Goal: Find specific page/section: Find specific page/section

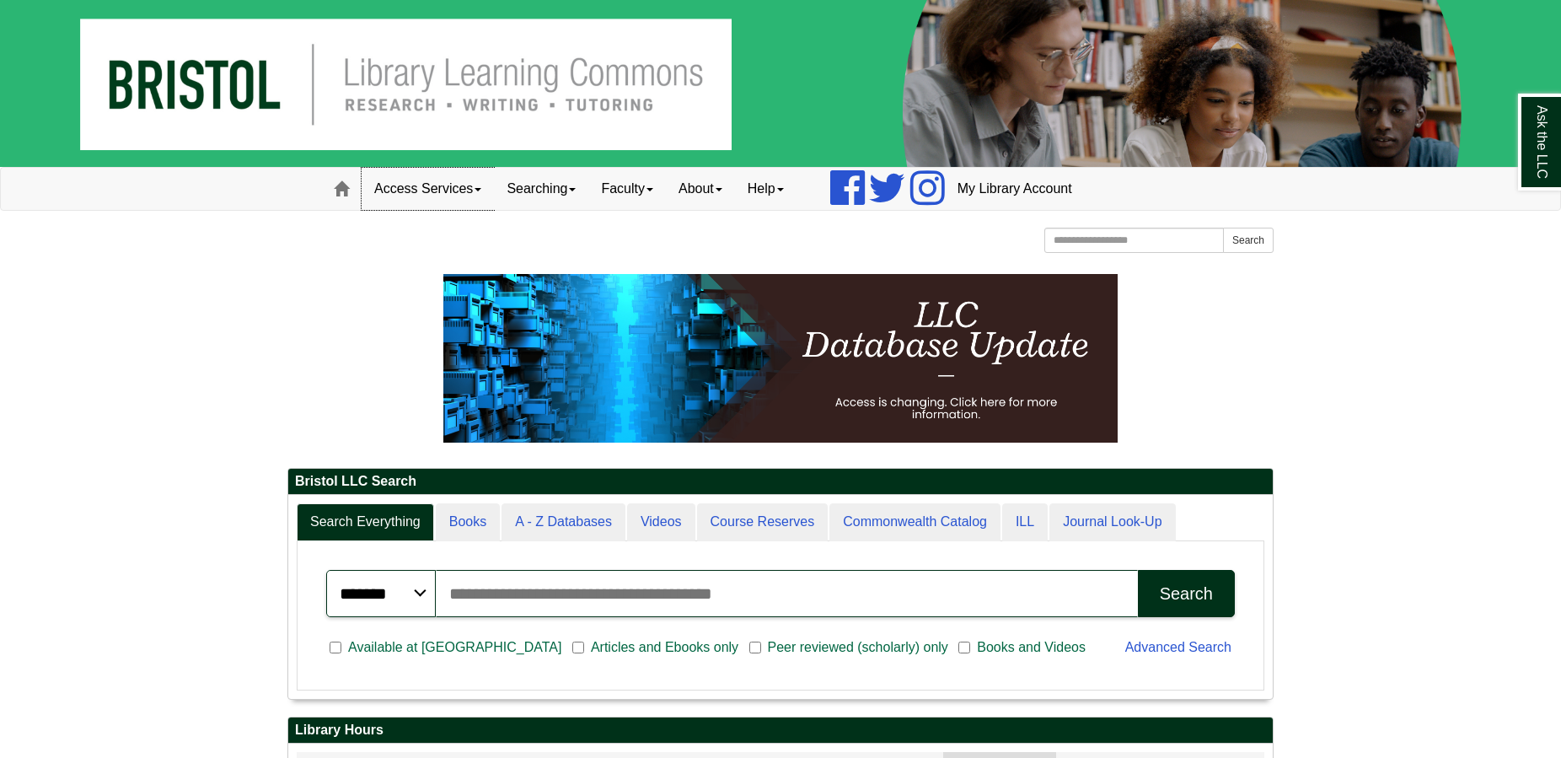
click at [448, 184] on link "Access Services" at bounding box center [428, 189] width 132 height 42
click at [545, 192] on link "Searching" at bounding box center [541, 189] width 94 height 42
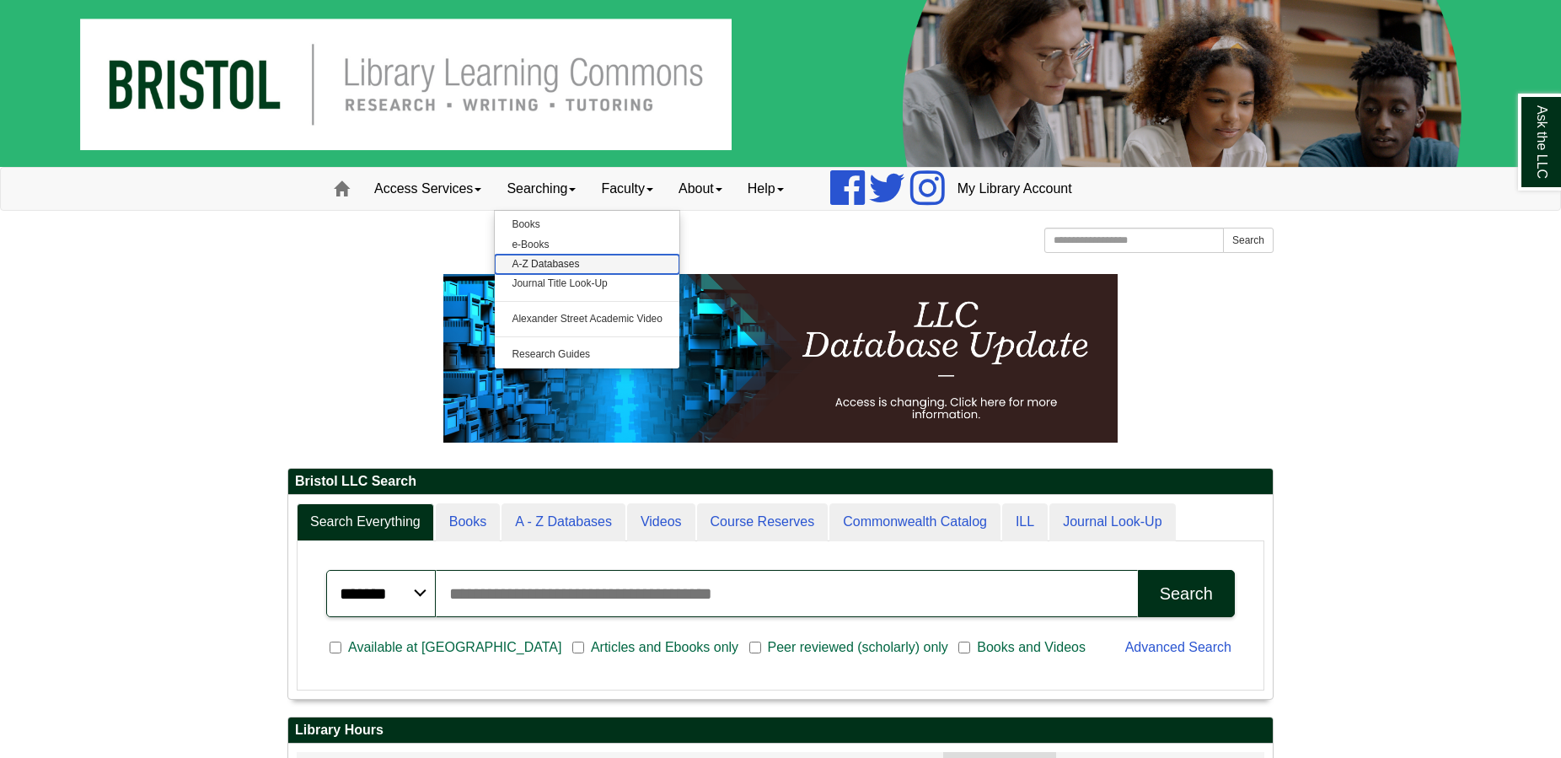
click at [540, 260] on link "A-Z Databases" at bounding box center [587, 264] width 185 height 19
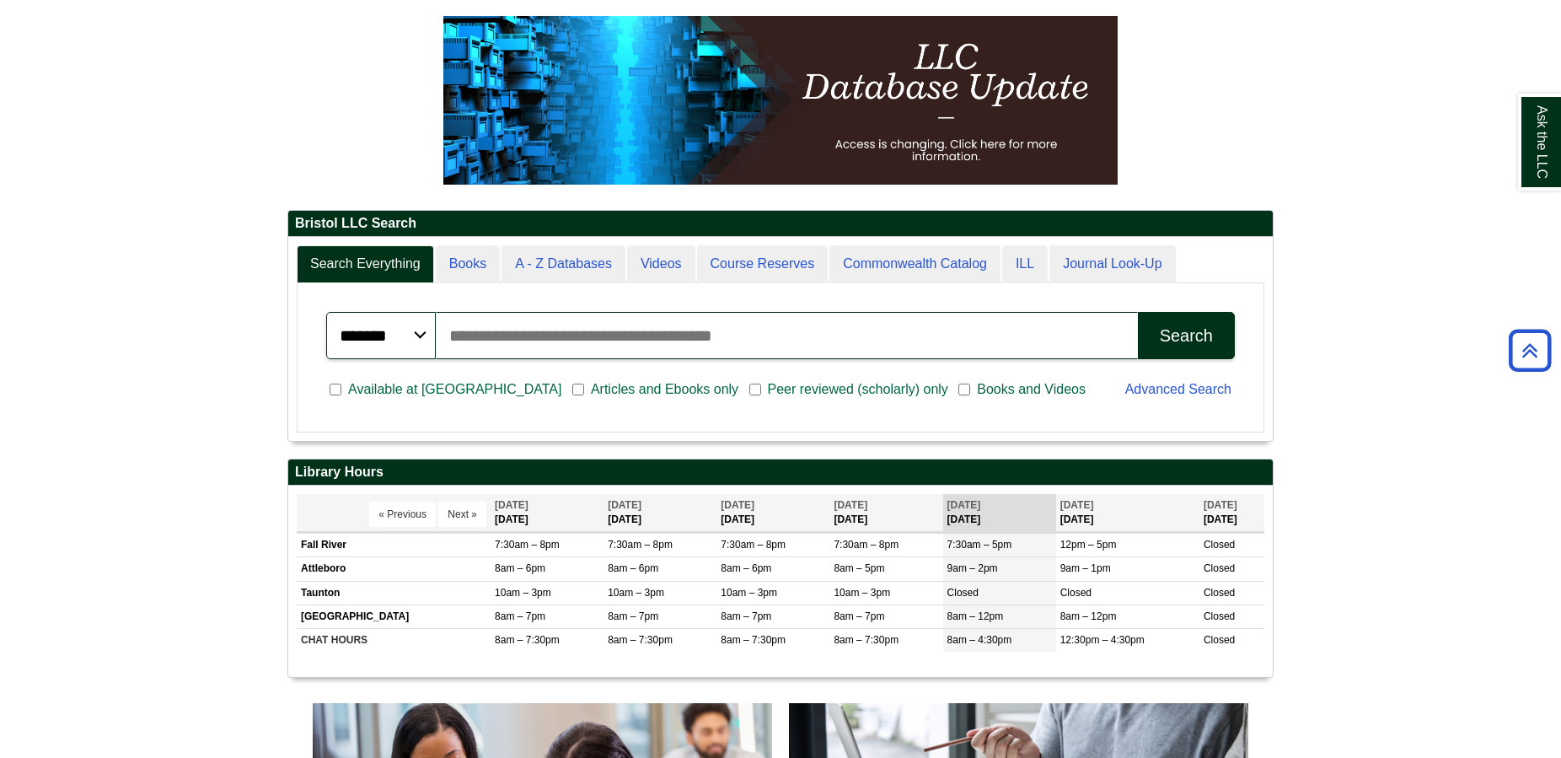
scroll to position [203, 984]
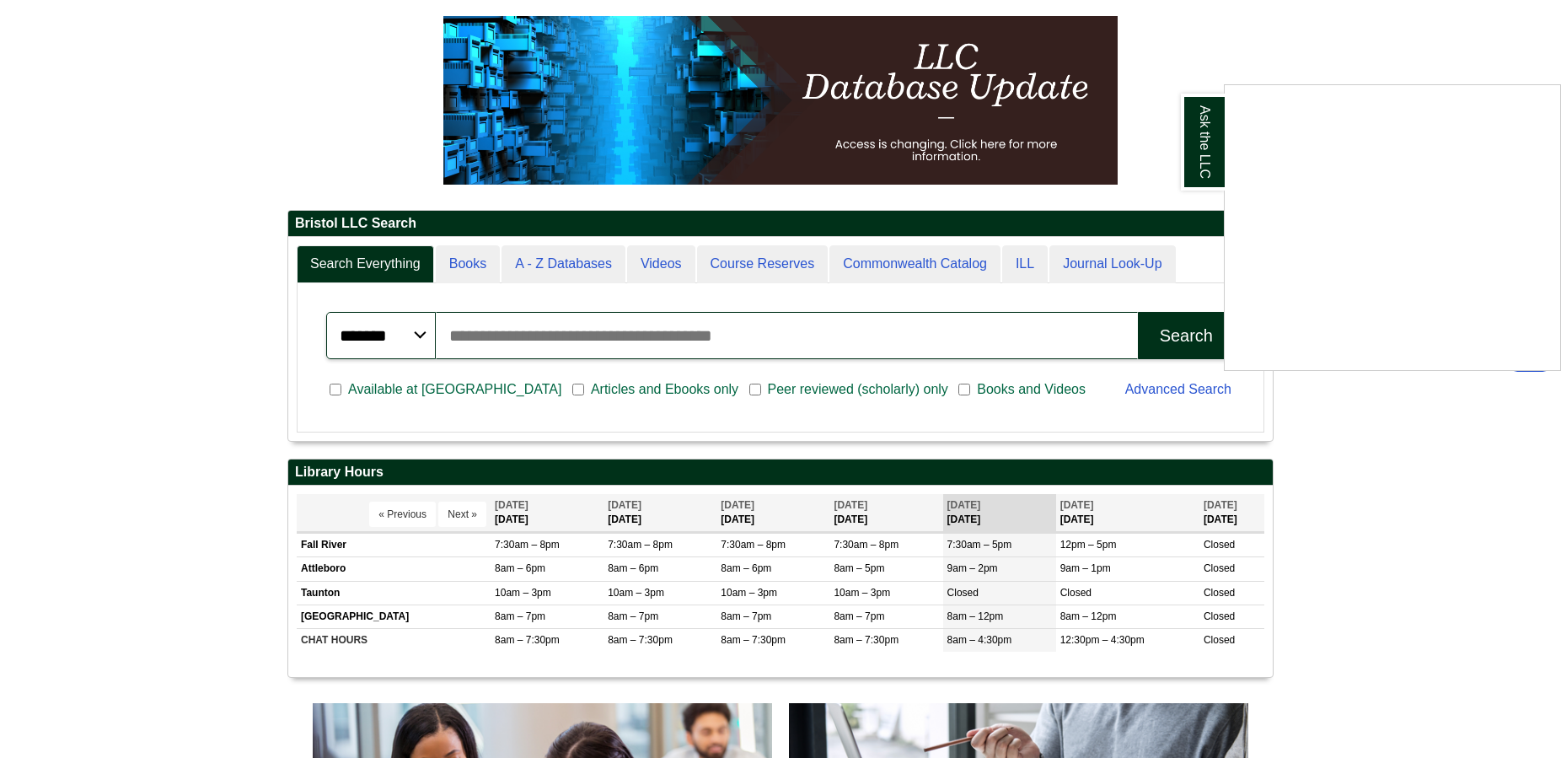
click at [354, 144] on div "Ask the LLC" at bounding box center [780, 379] width 1561 height 758
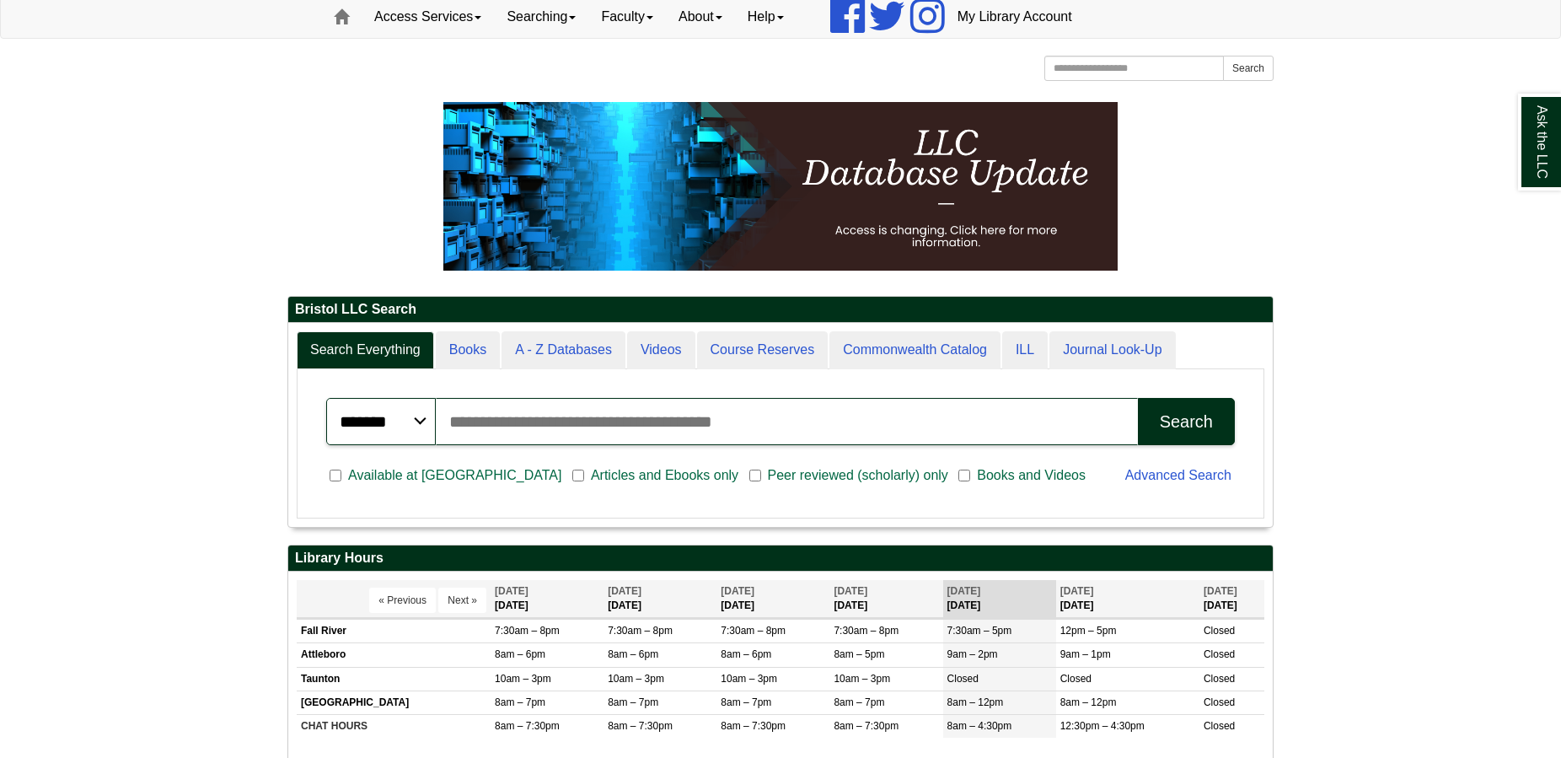
scroll to position [258, 0]
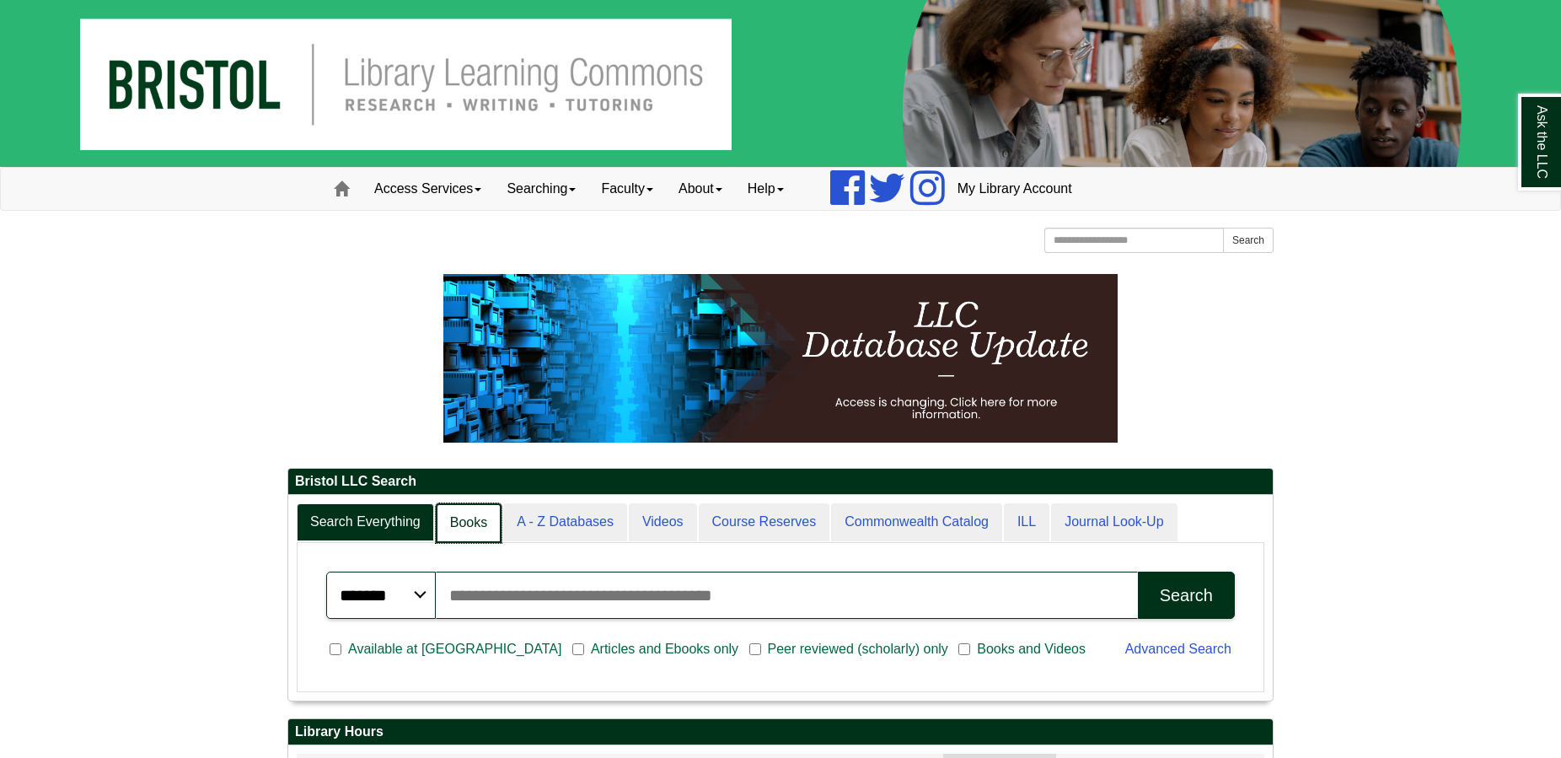
click at [456, 517] on link "Books" at bounding box center [469, 523] width 66 height 40
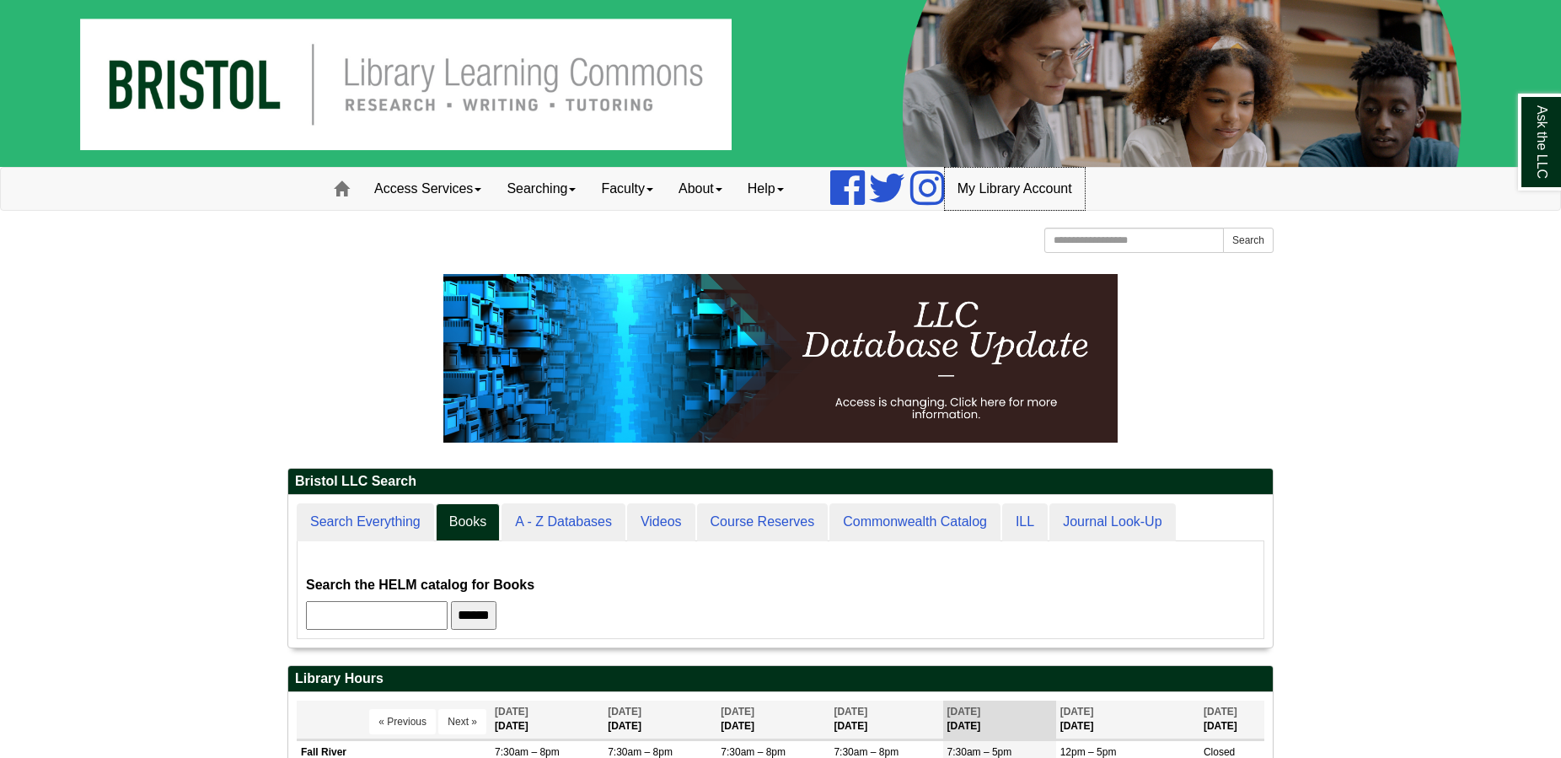
click at [1022, 180] on link "My Library Account" at bounding box center [1015, 189] width 140 height 42
click at [442, 193] on link "Access Services" at bounding box center [428, 189] width 132 height 42
click at [421, 244] on link "Chromebooks" at bounding box center [449, 244] width 175 height 19
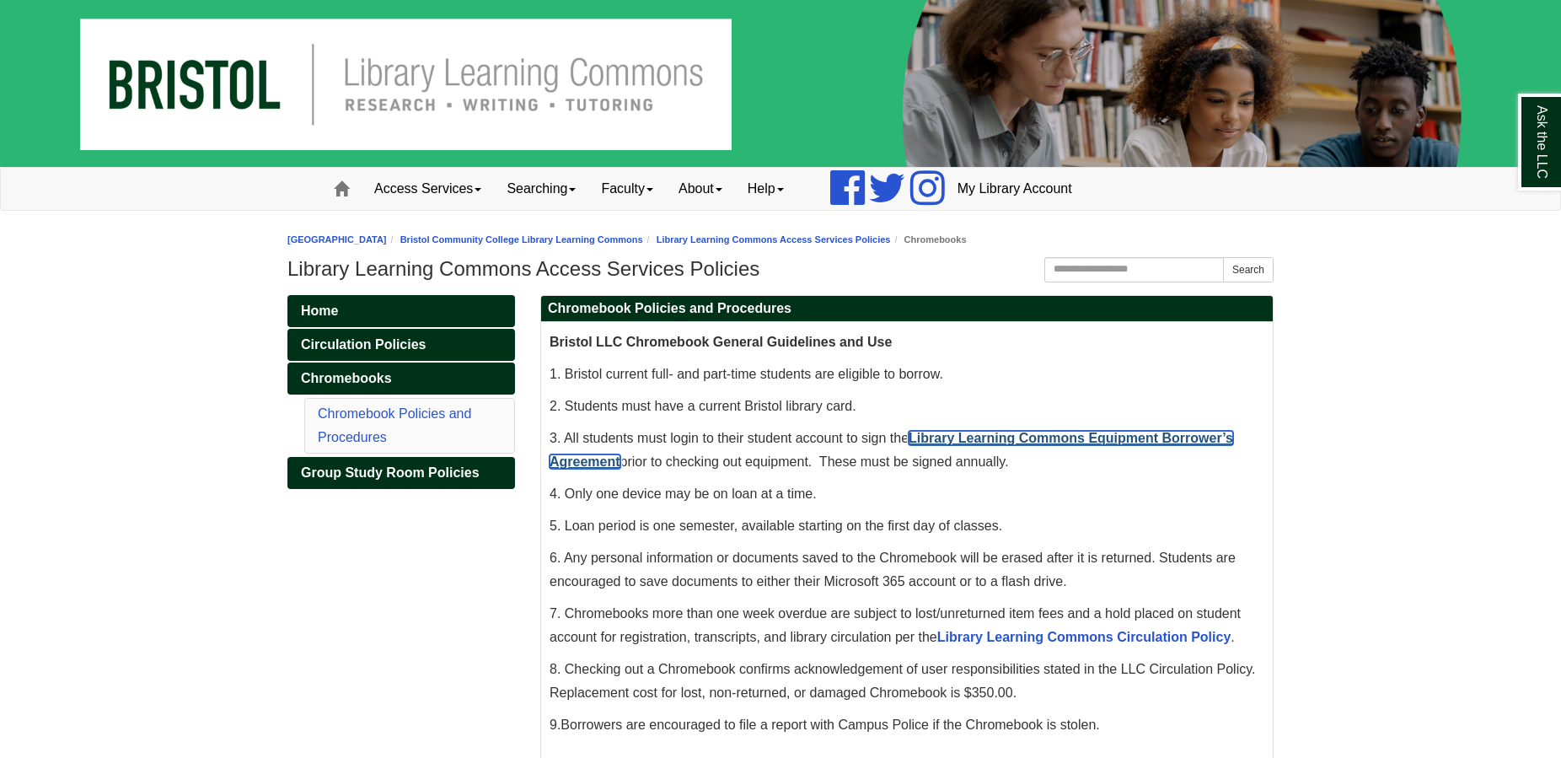
click at [1025, 442] on link "Library Learning Commons Equipment Borrower’s Agreement" at bounding box center [892, 450] width 684 height 38
